Goal: Find specific page/section: Find specific page/section

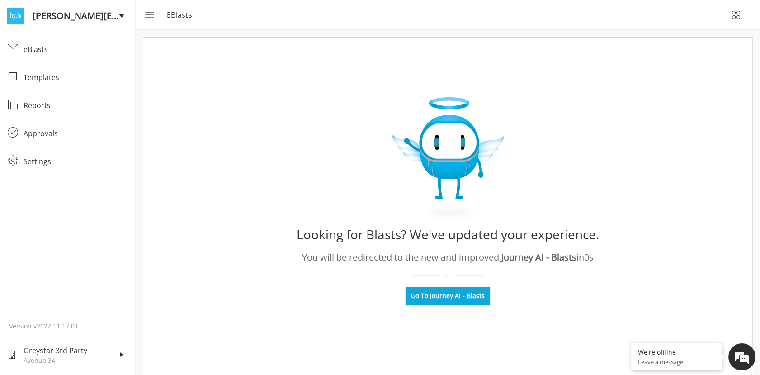
click at [445, 299] on span "Go To Journey AI - Blasts" at bounding box center [448, 295] width 74 height 9
click at [460, 297] on span "Go To Journey AI - Blasts" at bounding box center [448, 295] width 74 height 9
click at [150, 12] on icon "menu" at bounding box center [148, 14] width 11 height 11
click at [465, 295] on span "Go To Journey AI - Blasts" at bounding box center [448, 295] width 74 height 9
click at [144, 13] on icon "menu" at bounding box center [148, 14] width 11 height 11
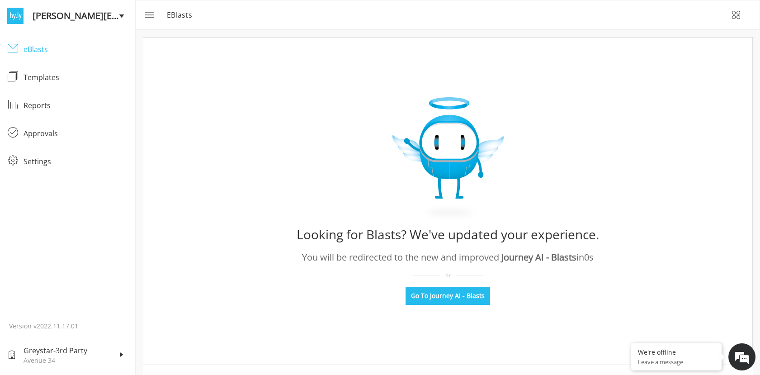
click at [35, 49] on div "eBlasts" at bounding box center [75, 49] width 104 height 11
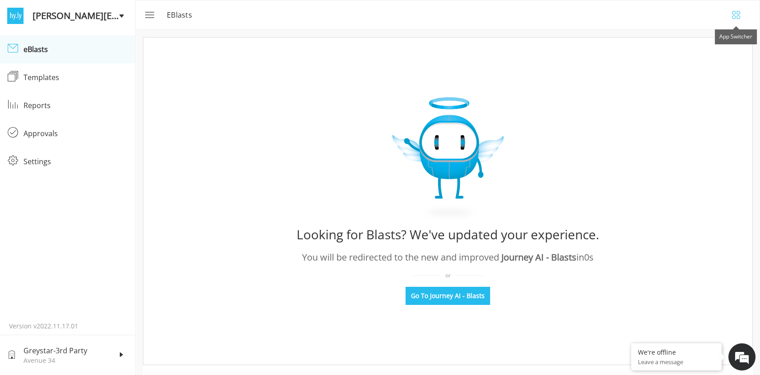
click at [734, 17] on icon "button" at bounding box center [735, 14] width 11 height 11
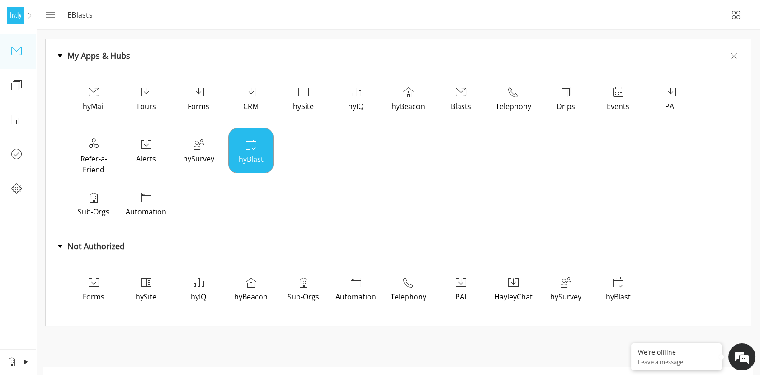
click at [252, 155] on p "hyBlast" at bounding box center [250, 159] width 41 height 11
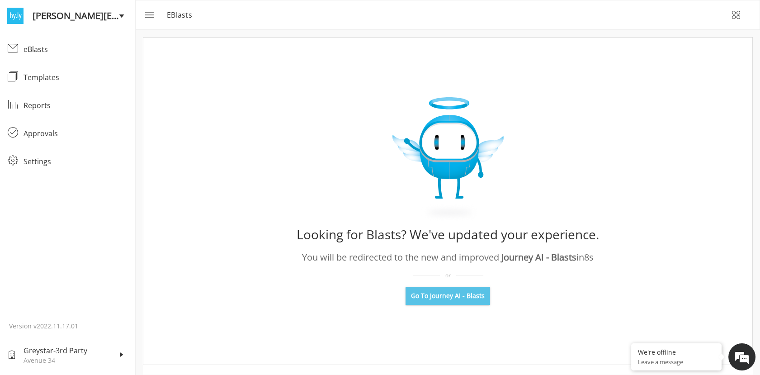
click at [453, 291] on span "Go To Journey AI - Blasts" at bounding box center [448, 295] width 74 height 9
click at [146, 16] on icon "menu" at bounding box center [148, 14] width 11 height 11
click at [736, 16] on icon "button" at bounding box center [735, 14] width 11 height 11
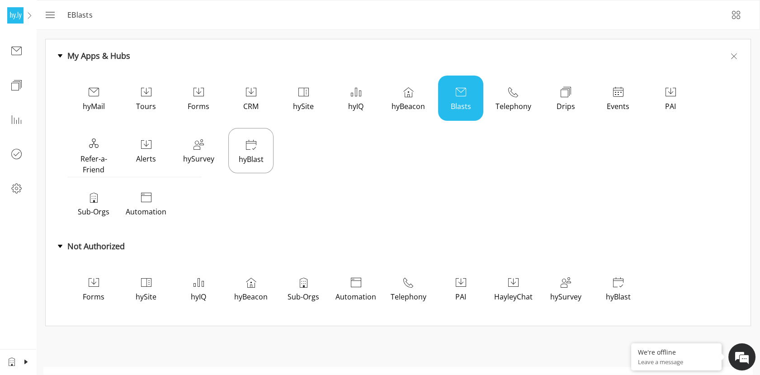
click at [460, 90] on icon at bounding box center [460, 91] width 11 height 11
